Goal: Navigation & Orientation: Find specific page/section

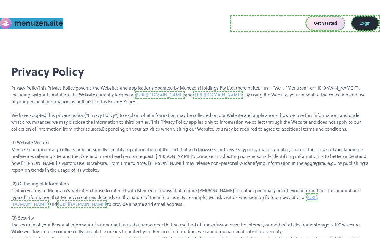
click at [327, 23] on link "Get Started" at bounding box center [326, 23] width 40 height 15
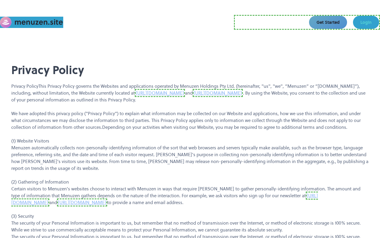
click at [366, 22] on link "Login" at bounding box center [366, 22] width 26 height 13
click at [136, 93] on link "[URL][DOMAIN_NAME]" at bounding box center [160, 93] width 50 height 8
click at [198, 93] on link "[URL][DOMAIN_NAME]" at bounding box center [216, 93] width 50 height 8
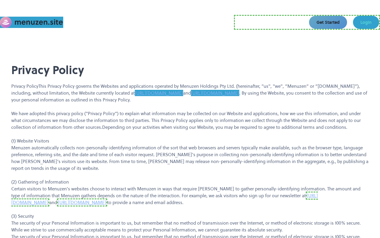
click at [310, 195] on link "[URL][DOMAIN_NAME]" at bounding box center [164, 198] width 307 height 15
click at [56, 202] on link "[URL][DOMAIN_NAME]" at bounding box center [81, 202] width 50 height 8
